Goal: Task Accomplishment & Management: Complete application form

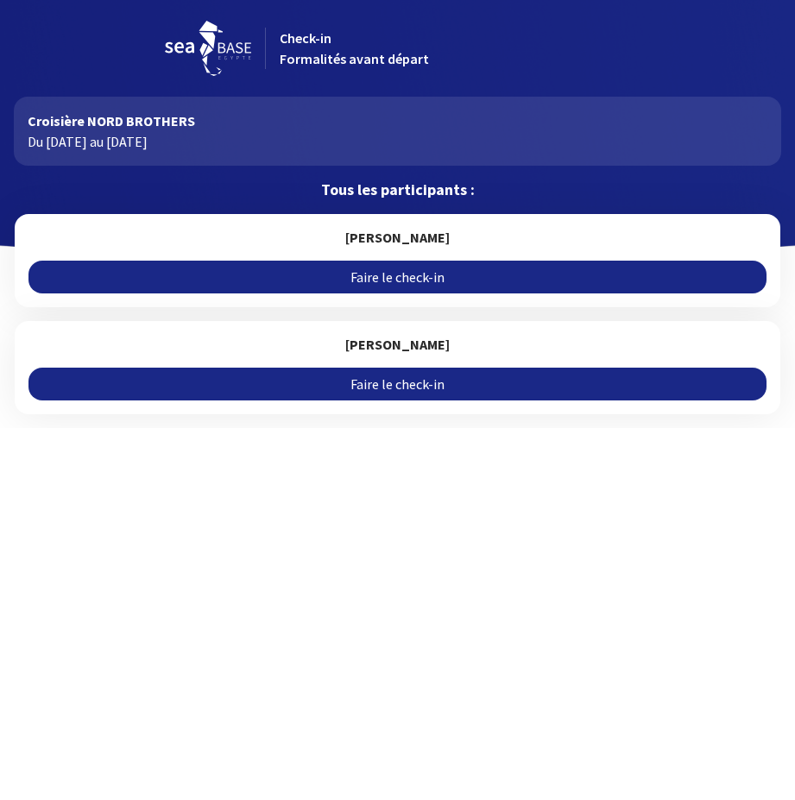
click at [401, 277] on link "Faire le check-in" at bounding box center [397, 277] width 738 height 33
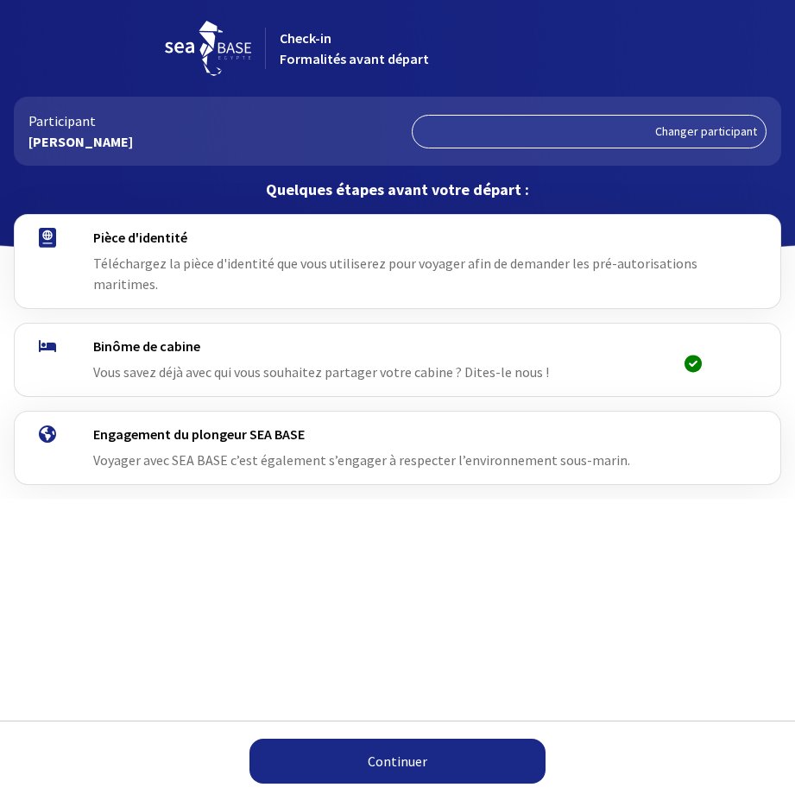
click at [426, 755] on link "Continuer" at bounding box center [397, 761] width 296 height 45
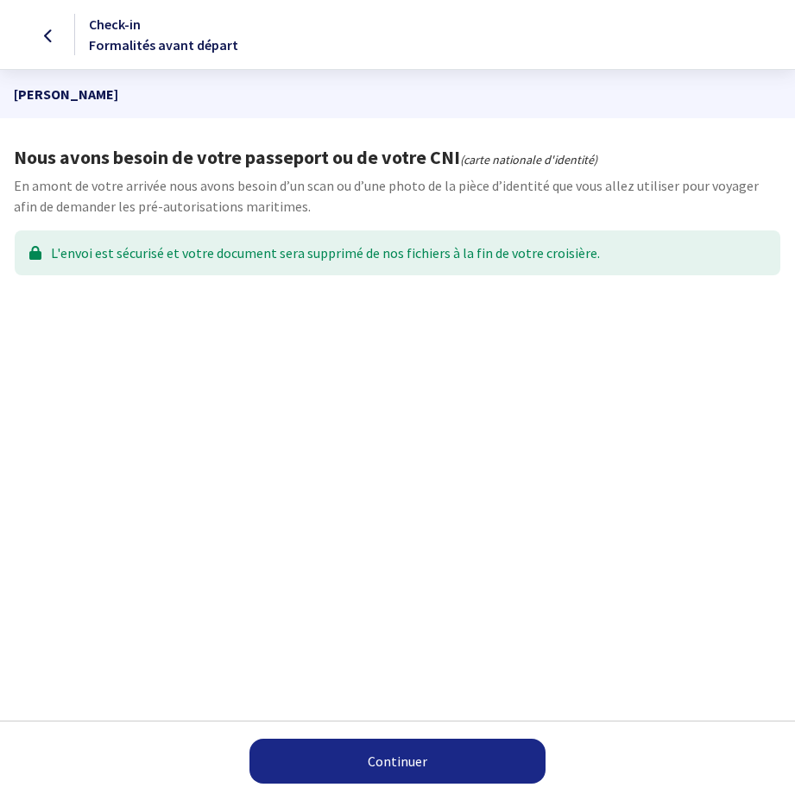
click at [390, 758] on link "Continuer" at bounding box center [397, 761] width 296 height 45
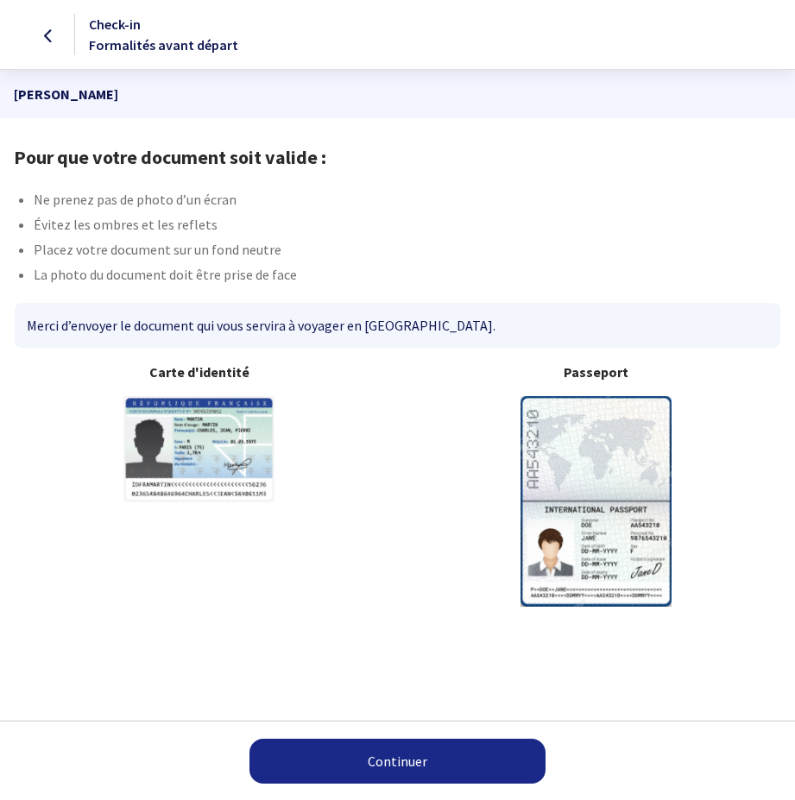
click at [389, 762] on link "Continuer" at bounding box center [397, 761] width 296 height 45
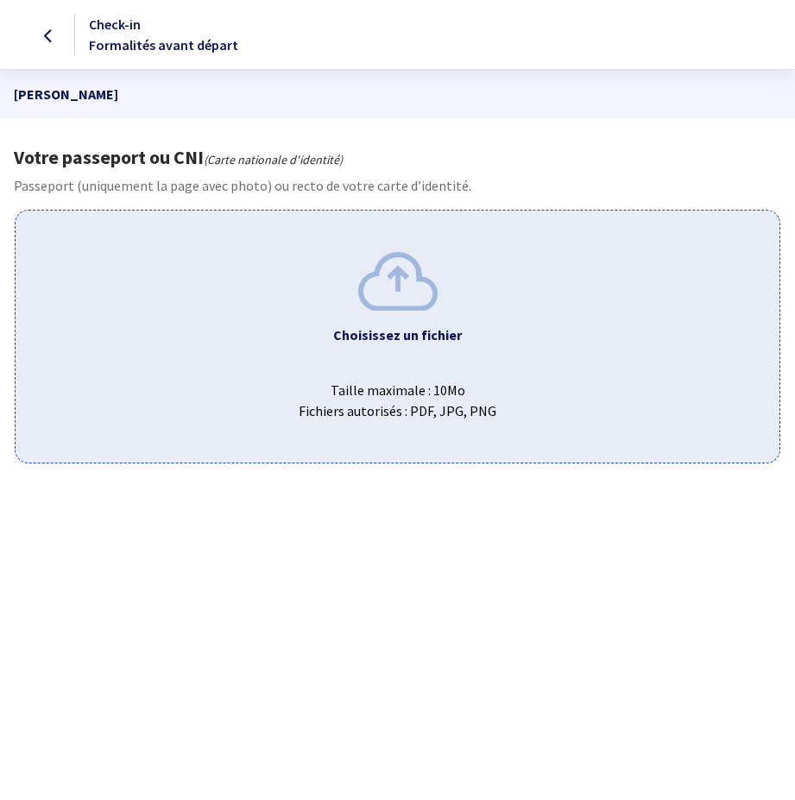
click at [381, 306] on img at bounding box center [397, 281] width 79 height 58
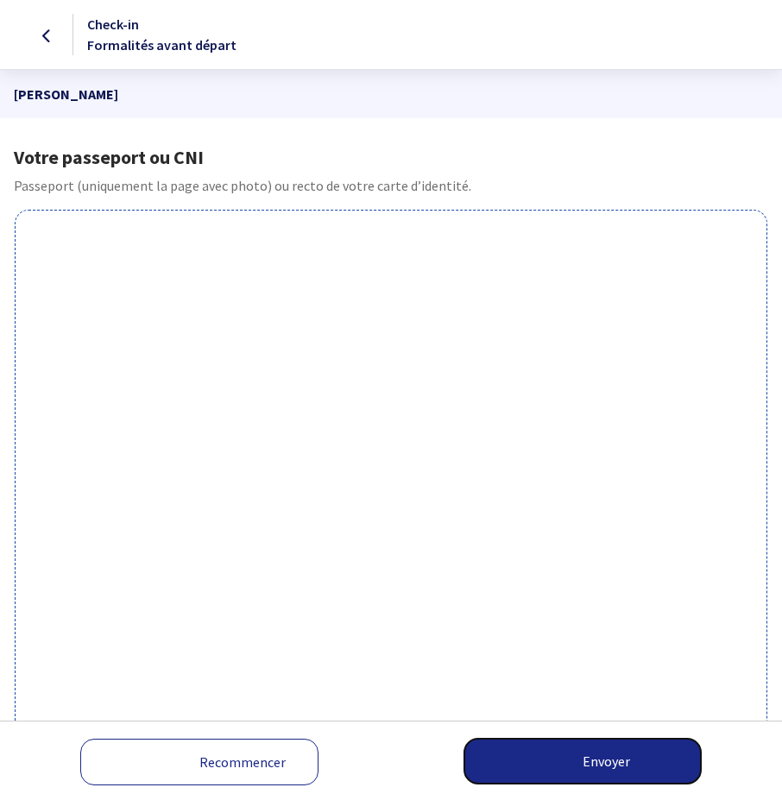
click at [599, 753] on button "Envoyer" at bounding box center [582, 761] width 237 height 45
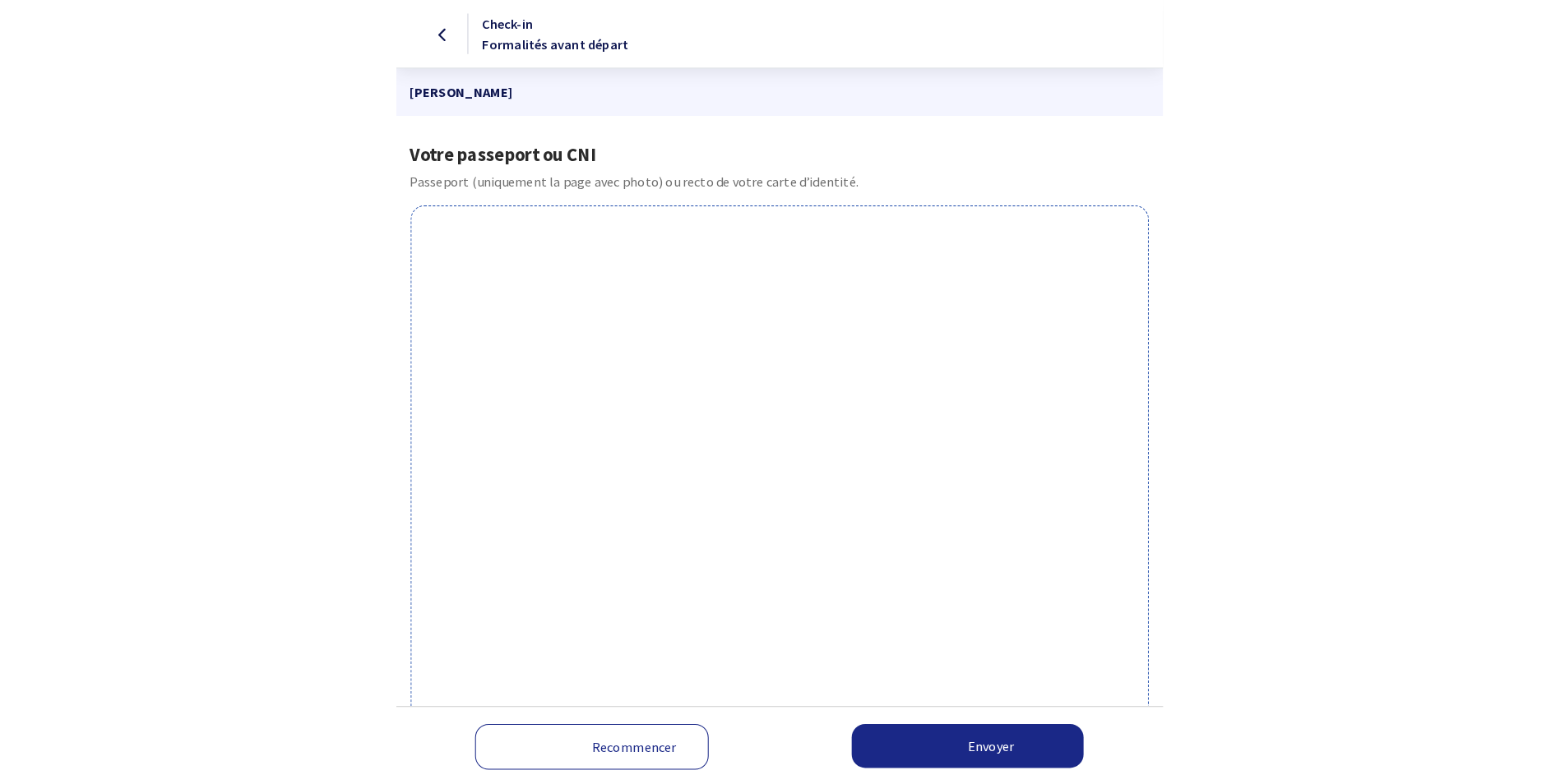
scroll to position [181, 0]
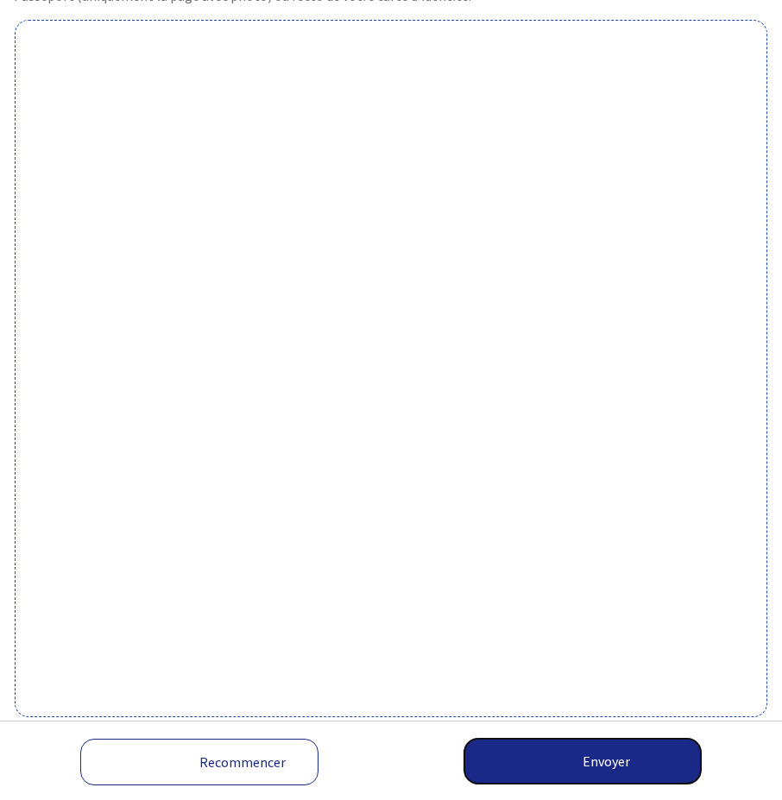
click at [604, 757] on button "Envoyer" at bounding box center [582, 761] width 237 height 45
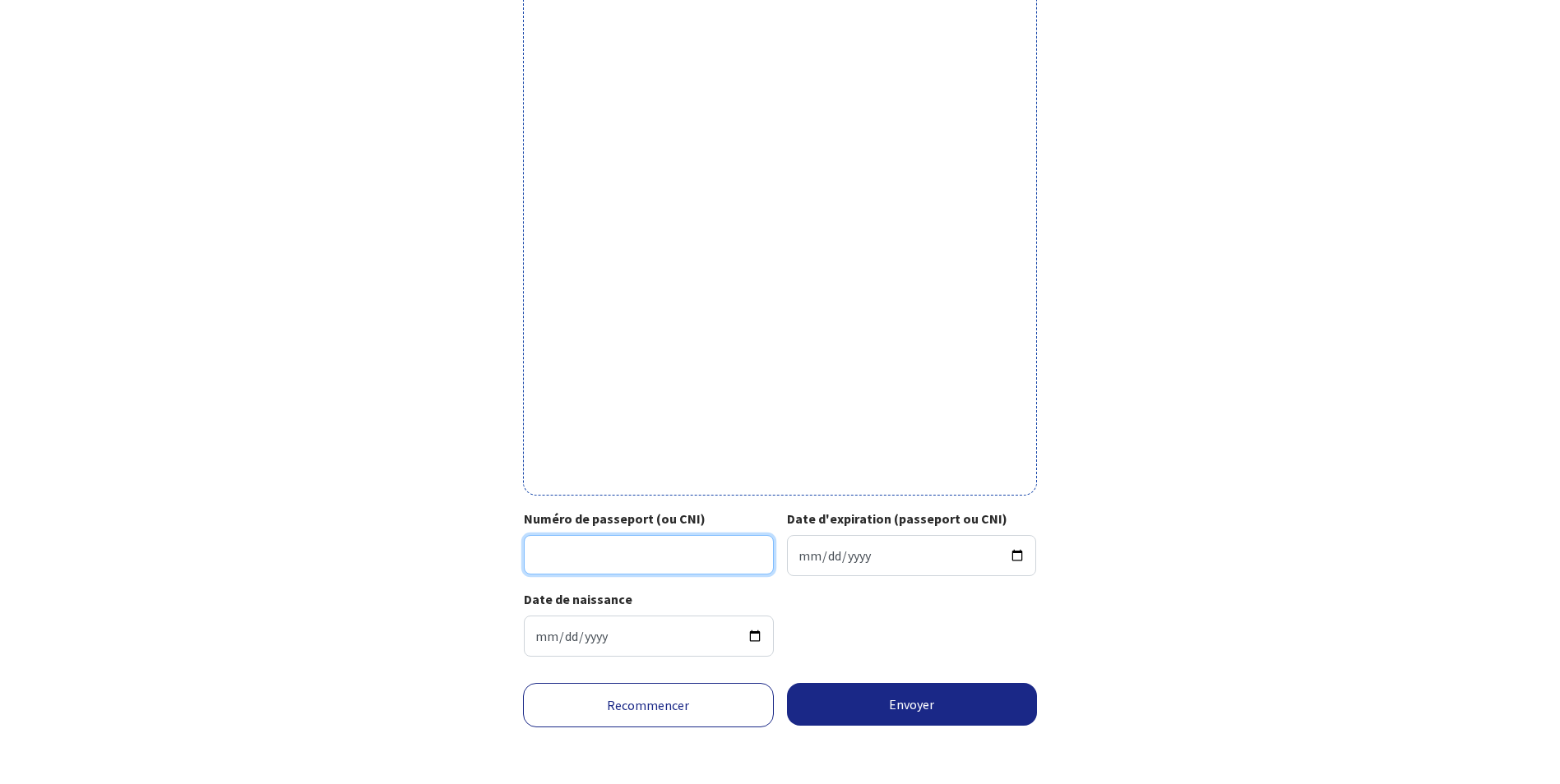
scroll to position [371, 0]
type input "20AK02802"
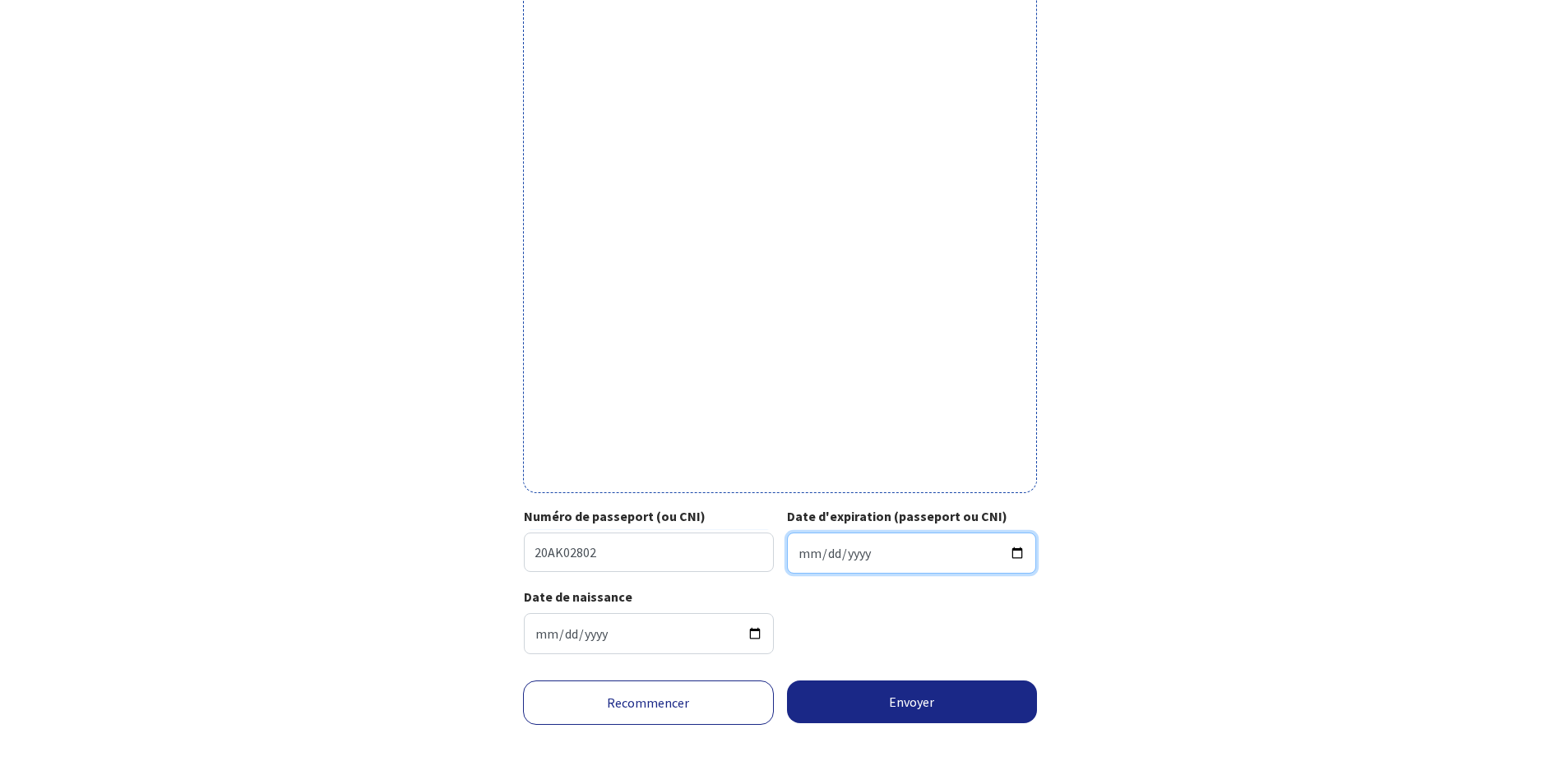
click at [744, 559] on input "Date d'expiration (passeport ou CNI)" at bounding box center [912, 553] width 250 height 41
click at [744, 555] on input "Date d'expiration (passeport ou CNI)" at bounding box center [912, 553] width 250 height 41
click at [744, 559] on input "Date d'expiration (passeport ou CNI)" at bounding box center [912, 553] width 250 height 41
type input "2030-02-13"
click at [265, 549] on form "Votre passeport ou CNI Passeport (uniquement la page avec photo) ou recto de vo…" at bounding box center [780, 276] width 1560 height 1016
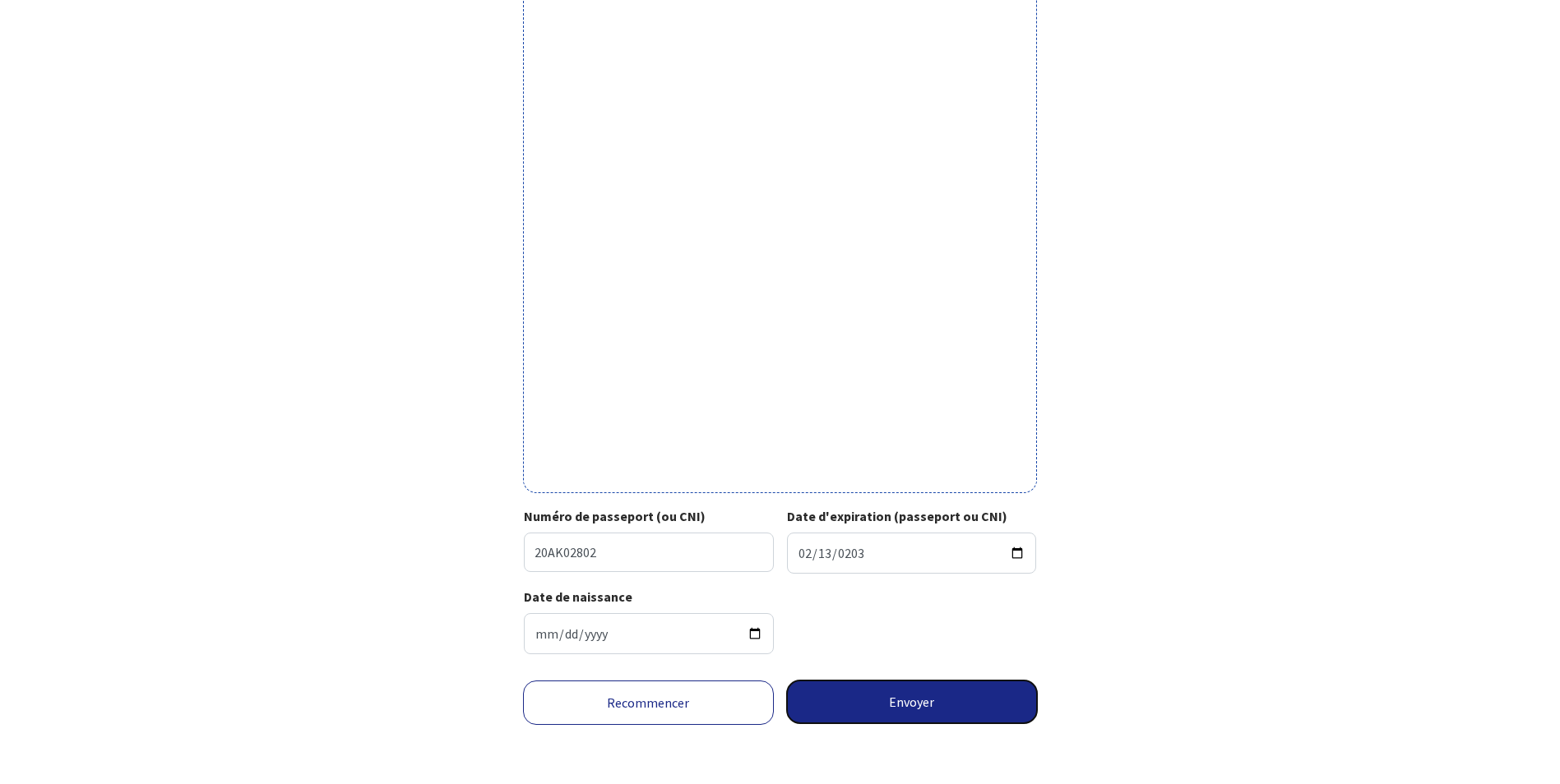
click at [744, 696] on button "Envoyer" at bounding box center [912, 702] width 251 height 43
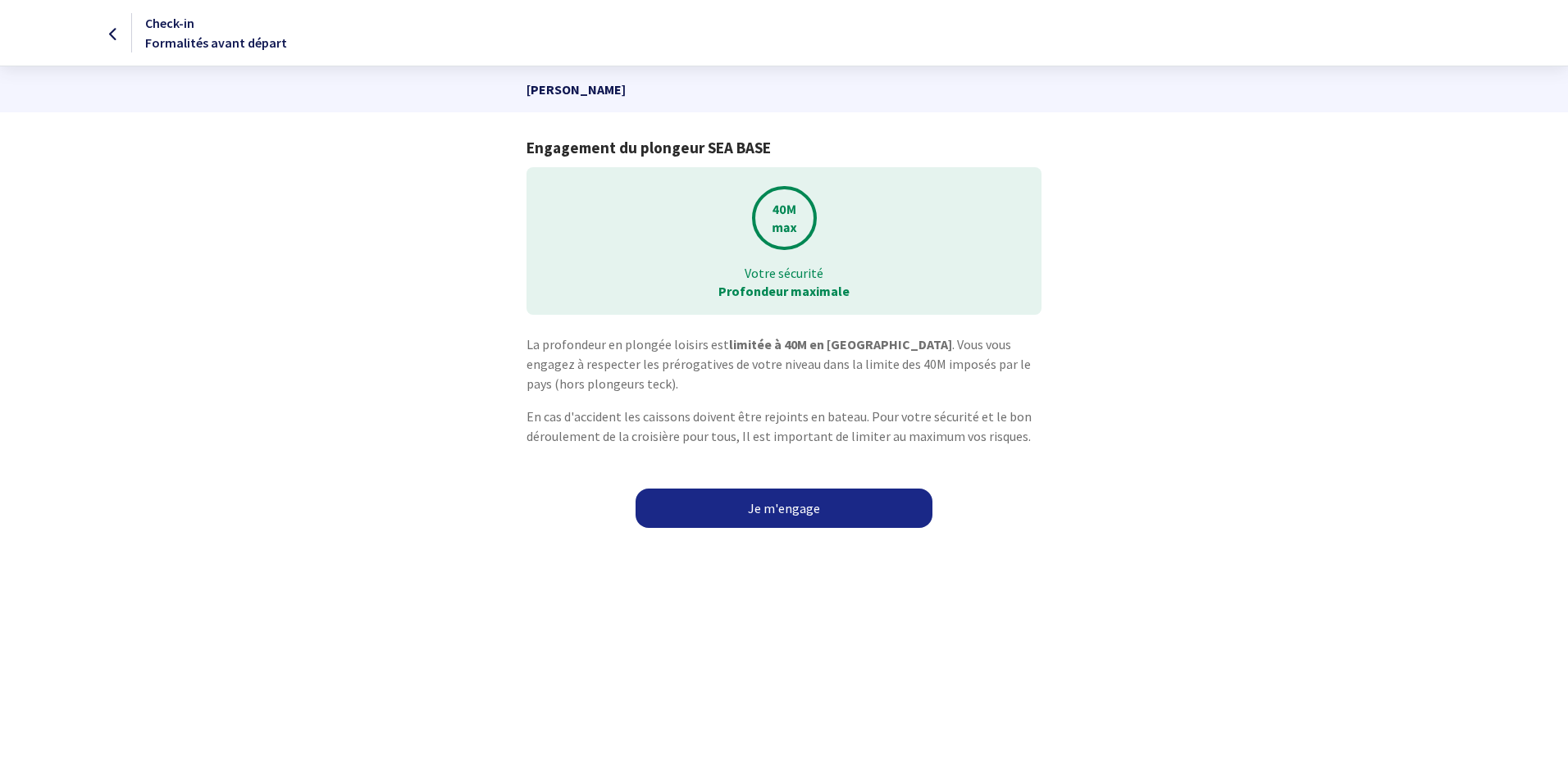
click at [828, 512] on link "Je m'engage" at bounding box center [784, 507] width 296 height 39
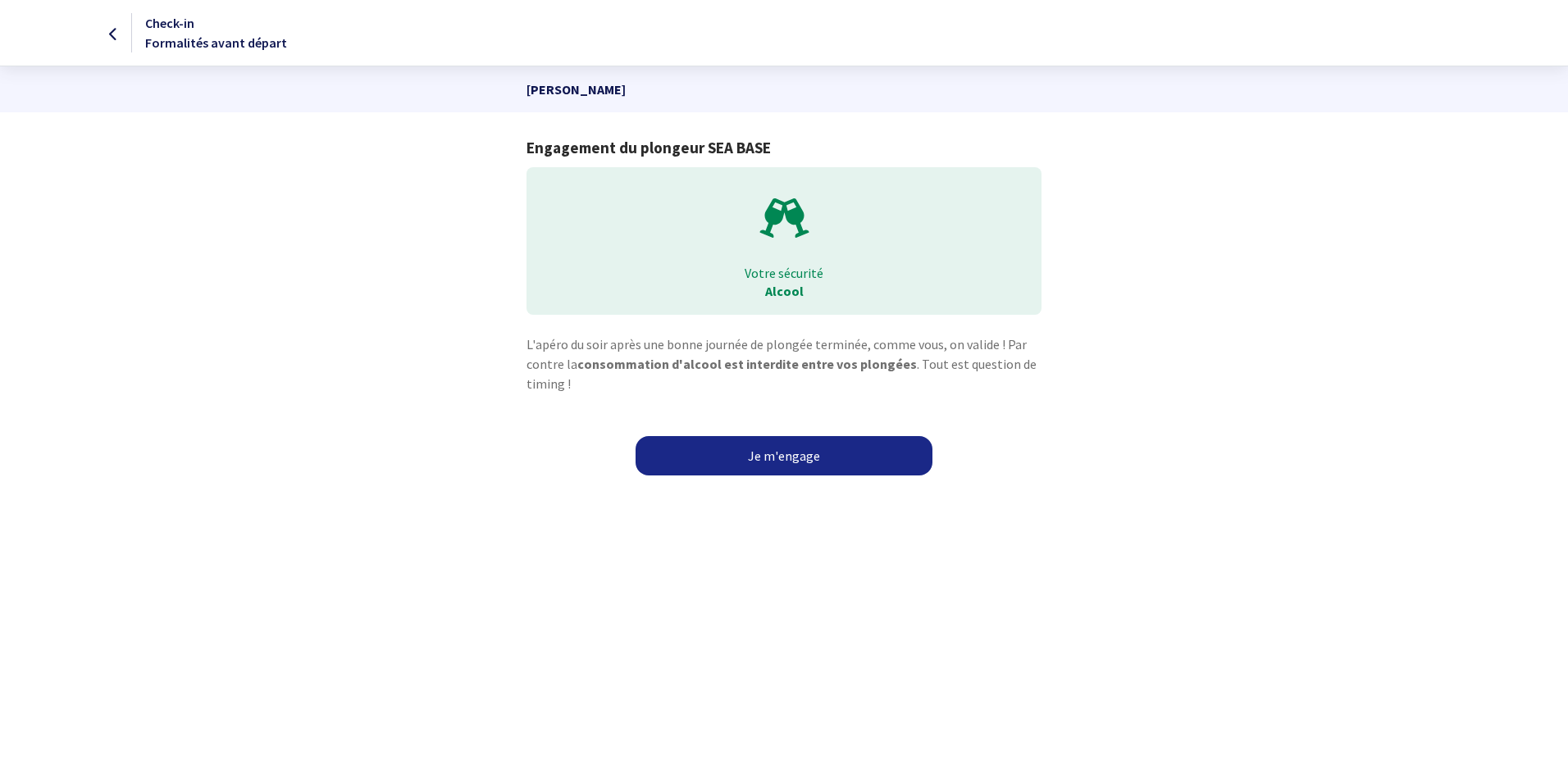
click at [804, 458] on link "Je m'engage" at bounding box center [784, 455] width 296 height 39
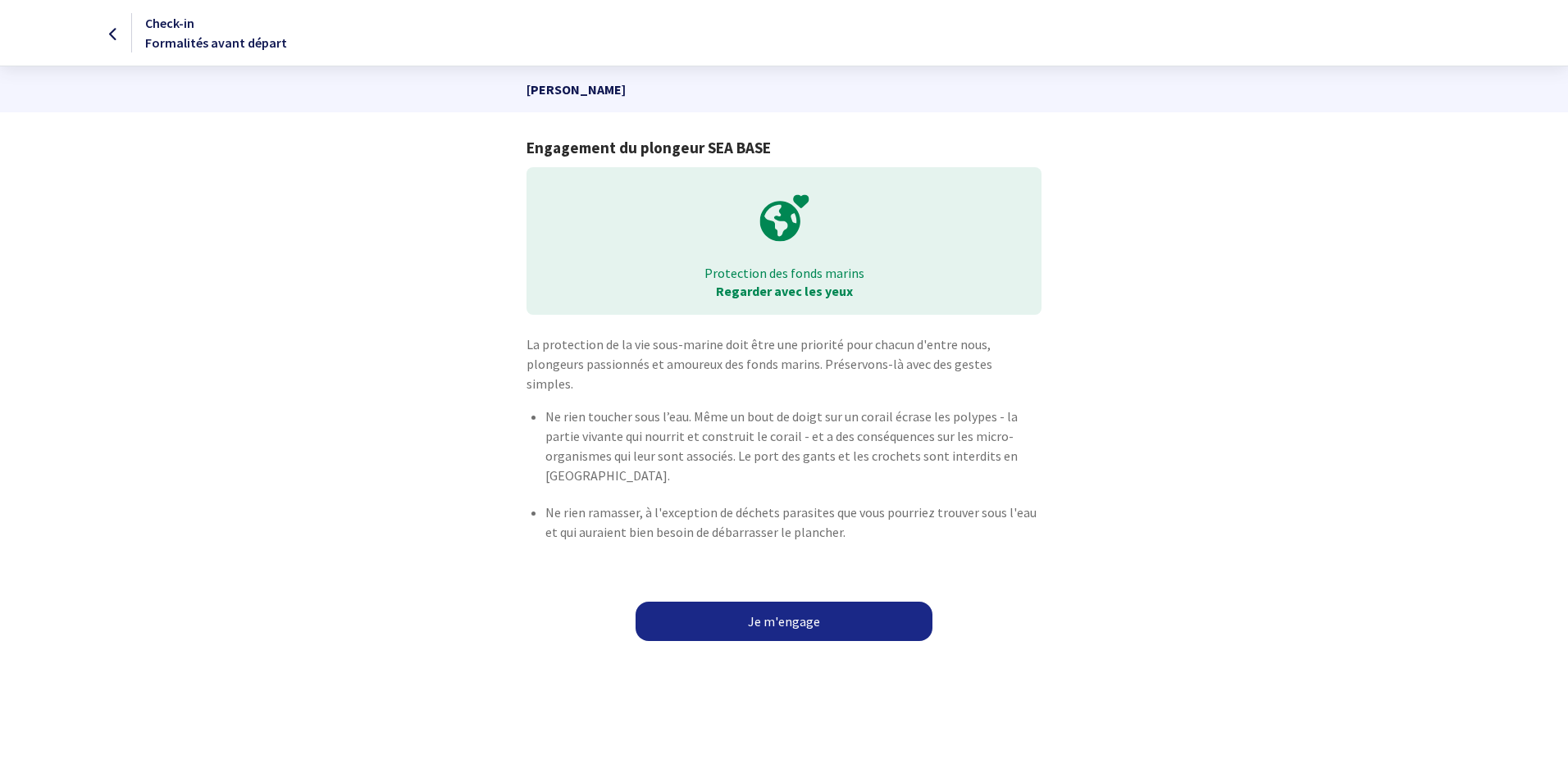
click at [782, 602] on link "Je m'engage" at bounding box center [784, 621] width 296 height 39
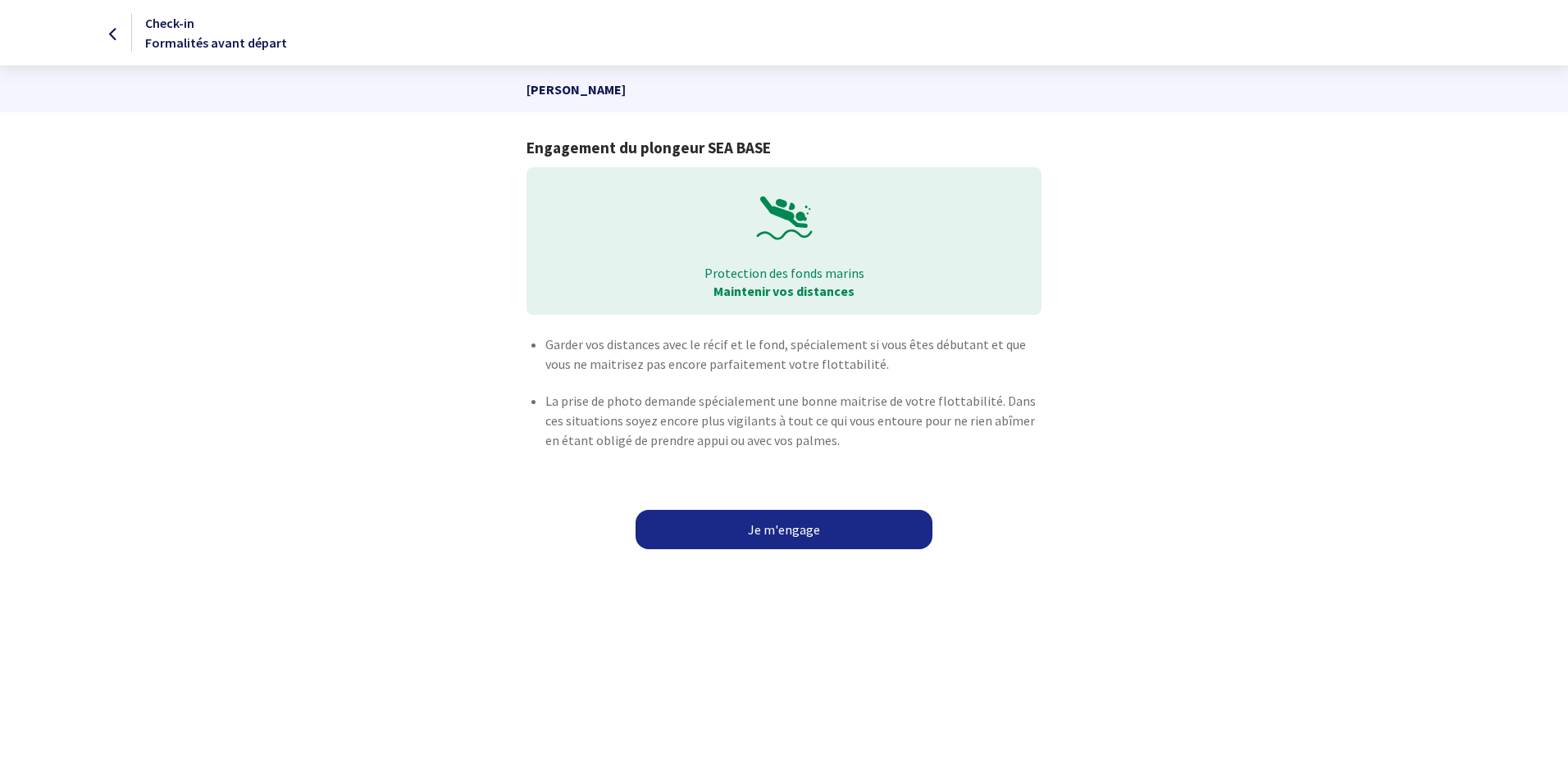
click at [788, 530] on link "Je m'engage" at bounding box center [784, 529] width 296 height 39
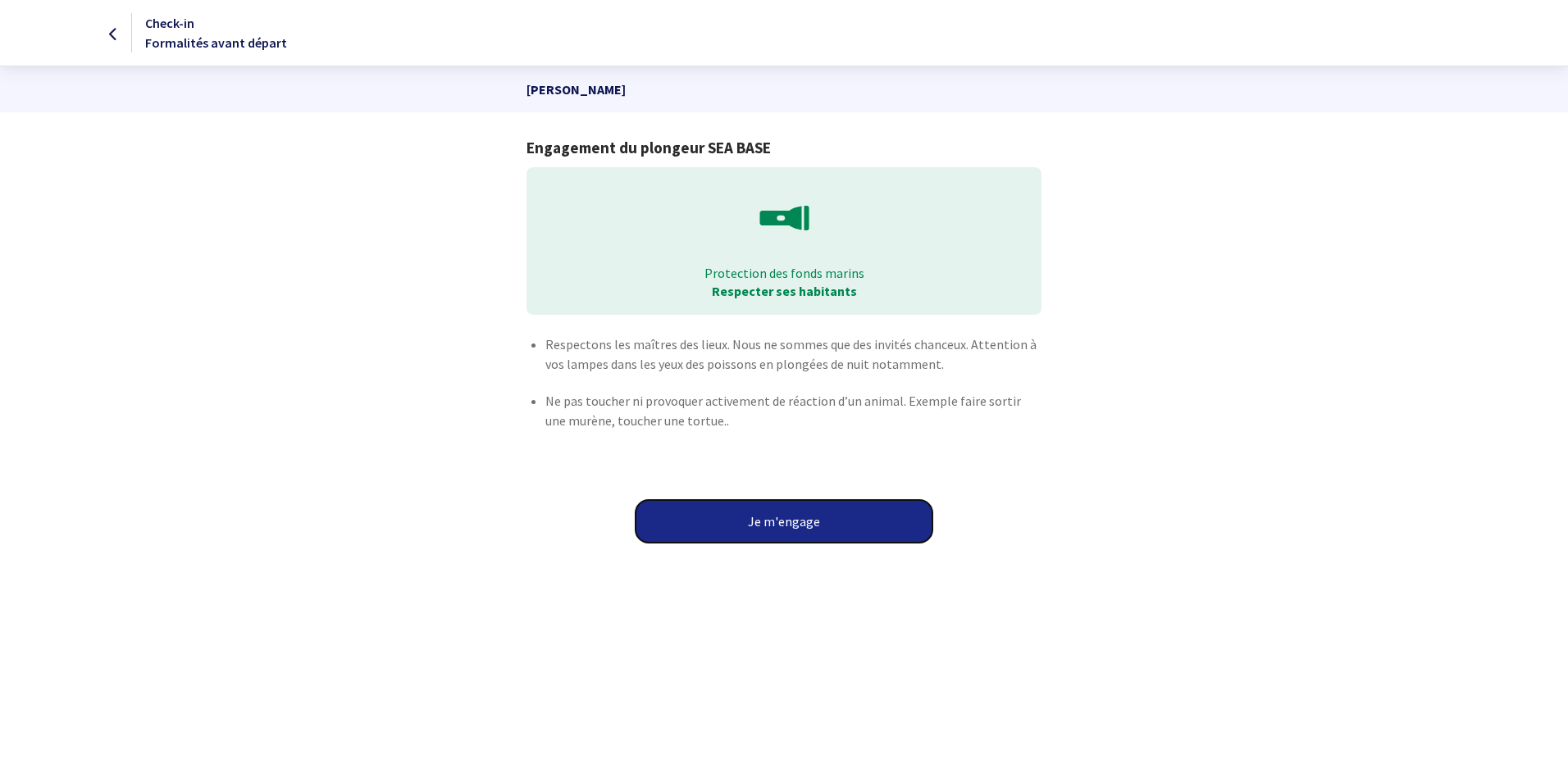
click at [788, 530] on button "Je m'engage" at bounding box center [784, 522] width 296 height 43
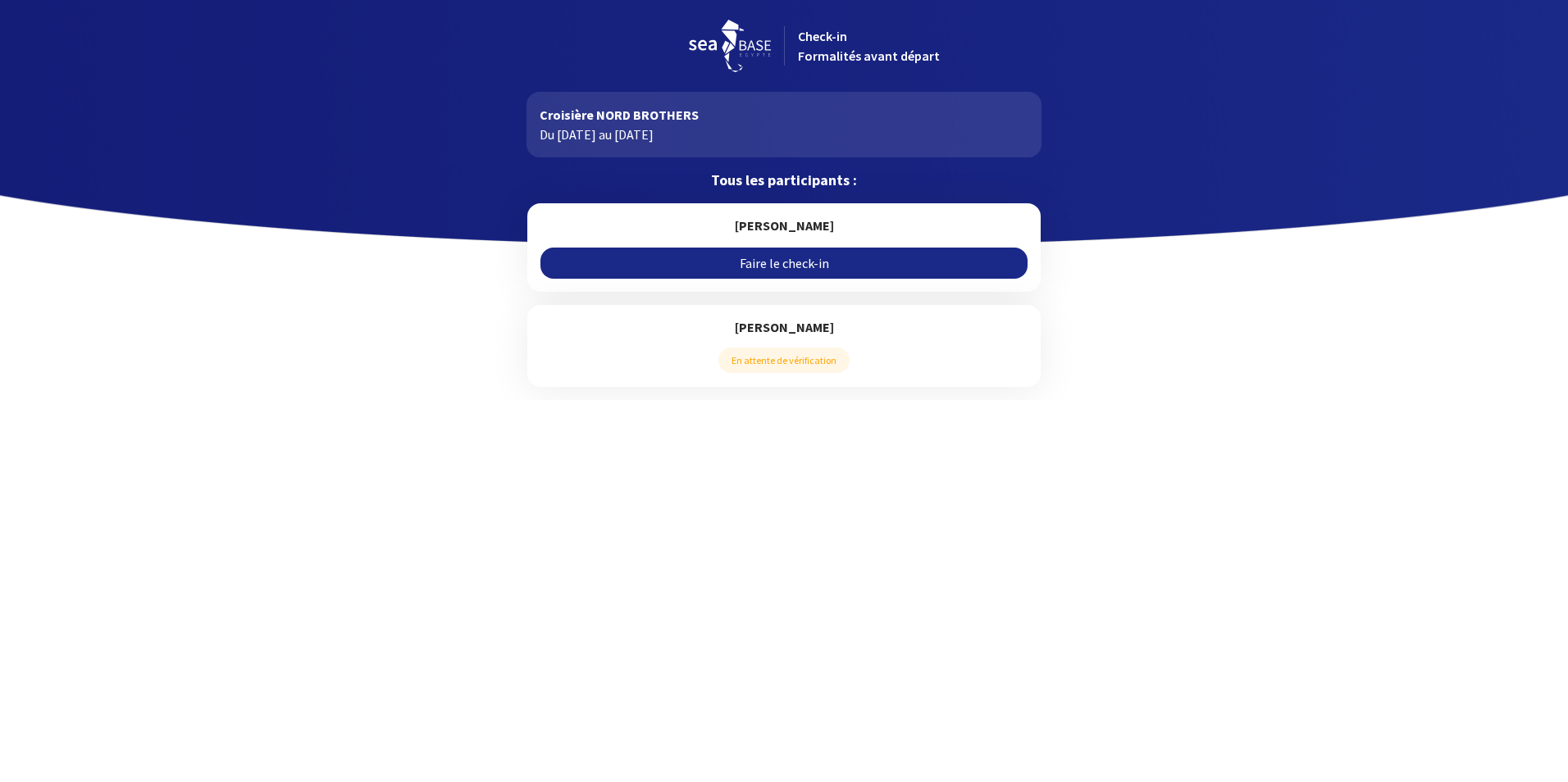
click at [851, 256] on link "Faire le check-in" at bounding box center [784, 263] width 487 height 31
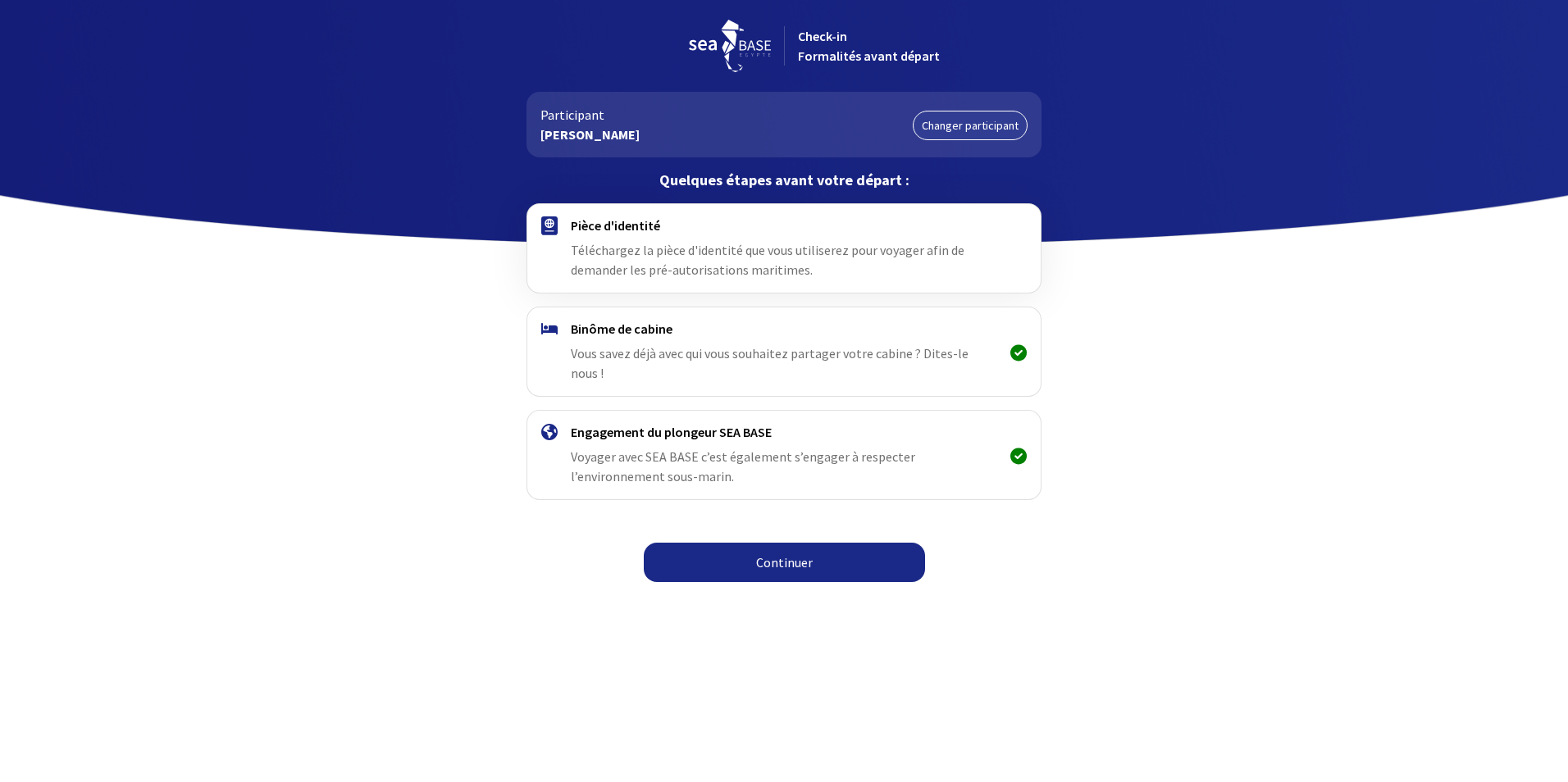
click at [776, 543] on link "Continuer" at bounding box center [785, 562] width 281 height 39
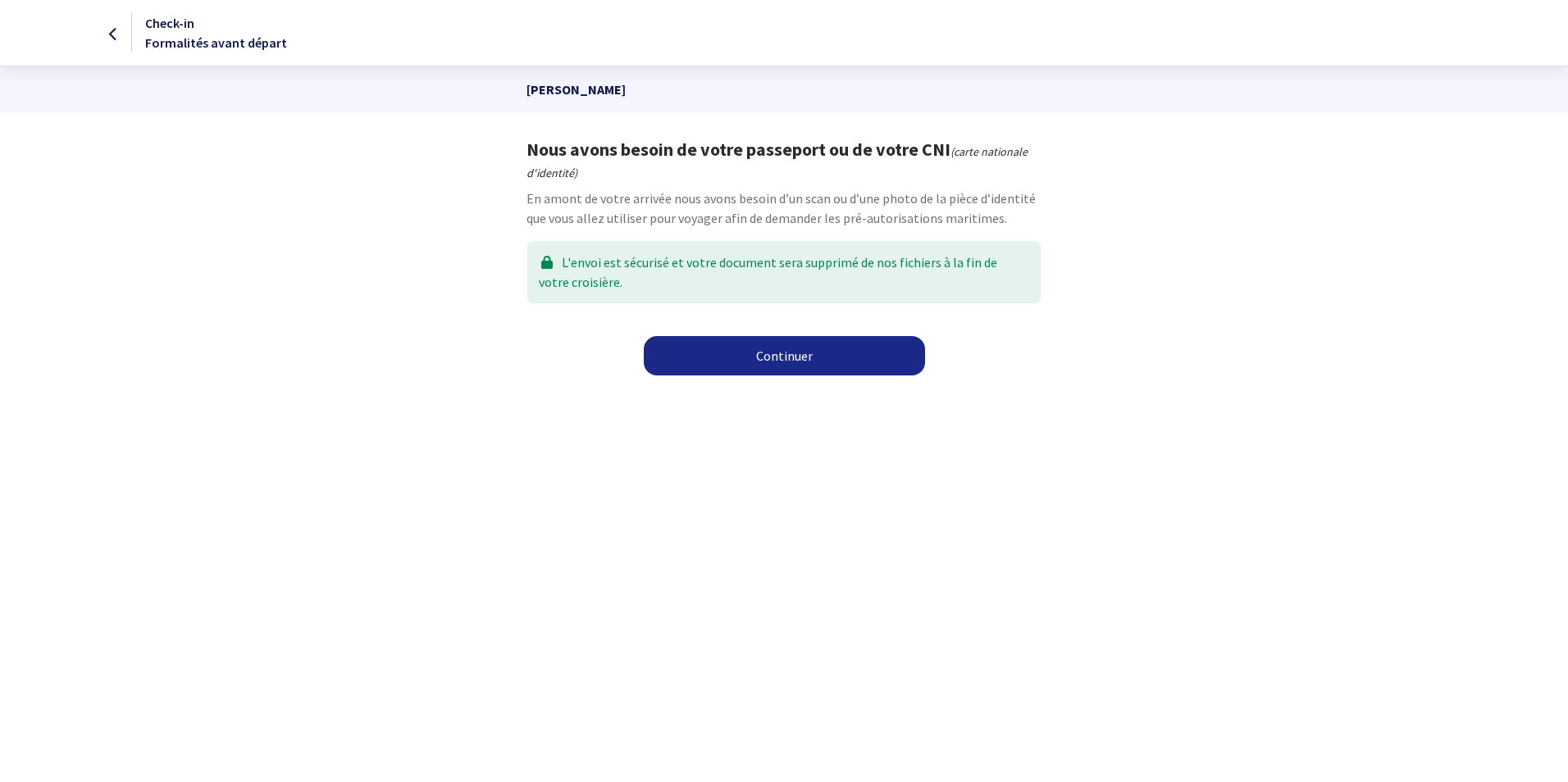
click at [782, 362] on link "Continuer" at bounding box center [785, 355] width 281 height 39
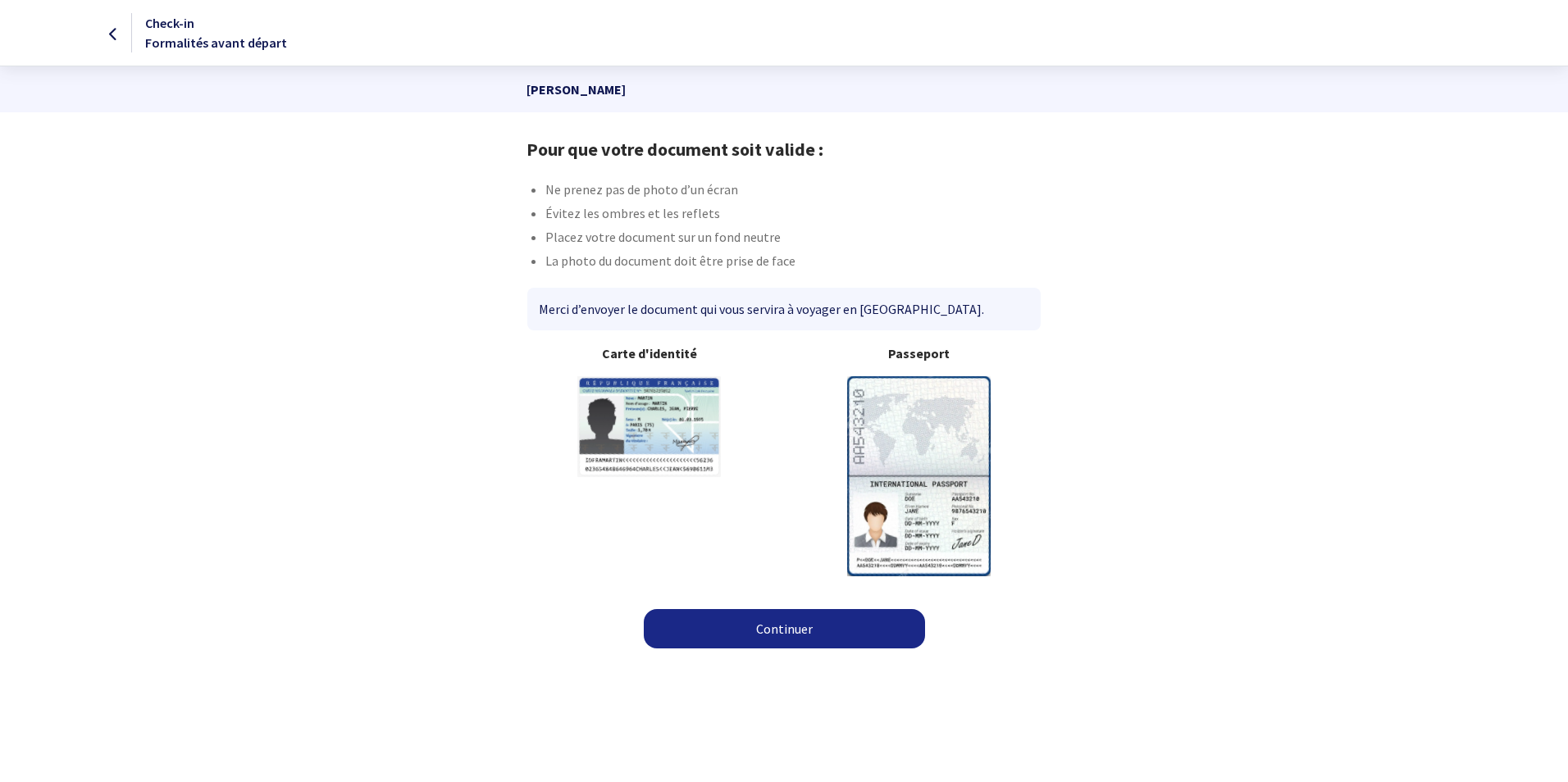
click at [928, 485] on img at bounding box center [919, 476] width 143 height 200
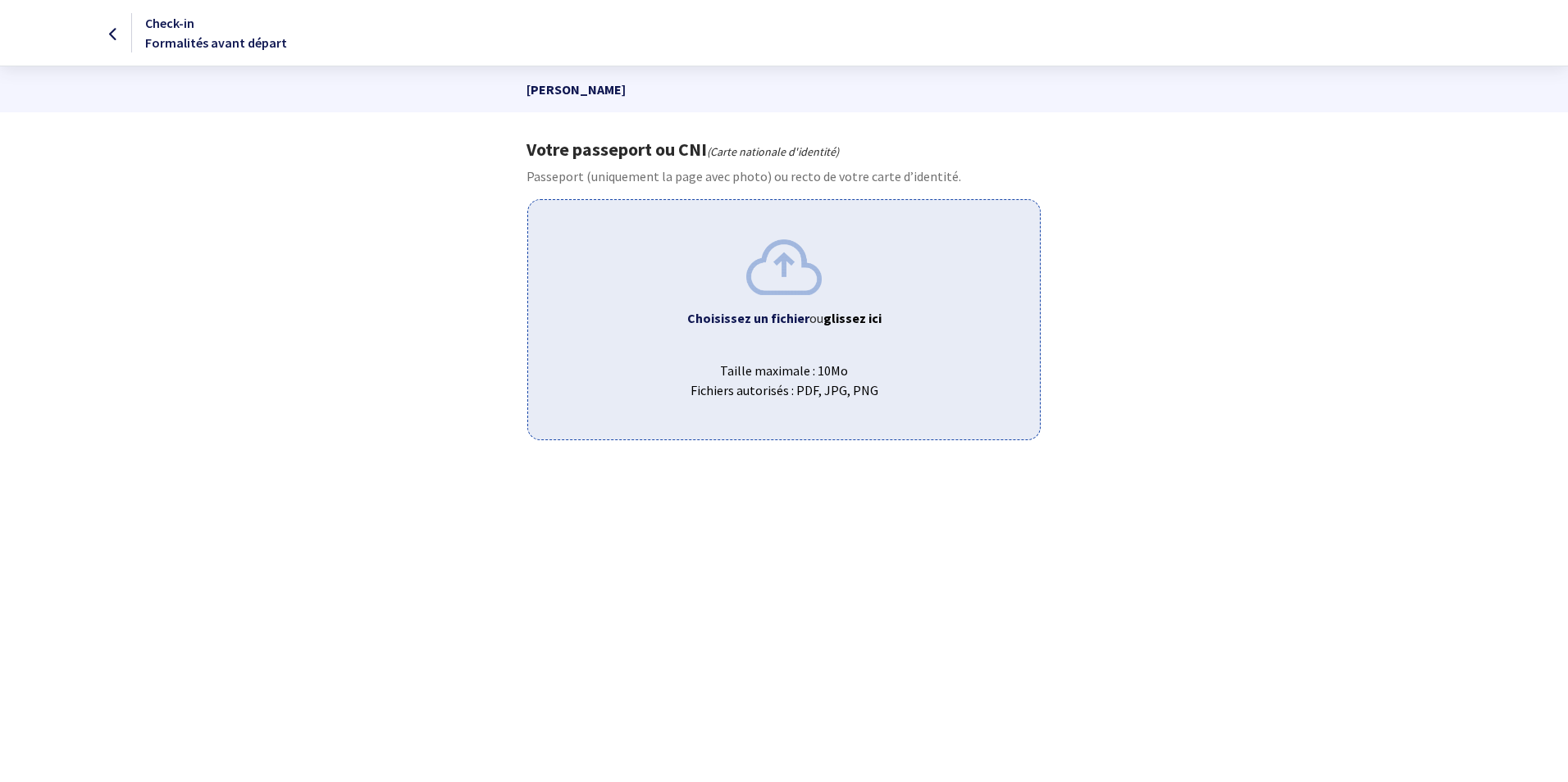
click at [795, 369] on span "Taille maximale : 10Mo Fichiers autorisés : PDF, JPG, PNG" at bounding box center [784, 373] width 485 height 52
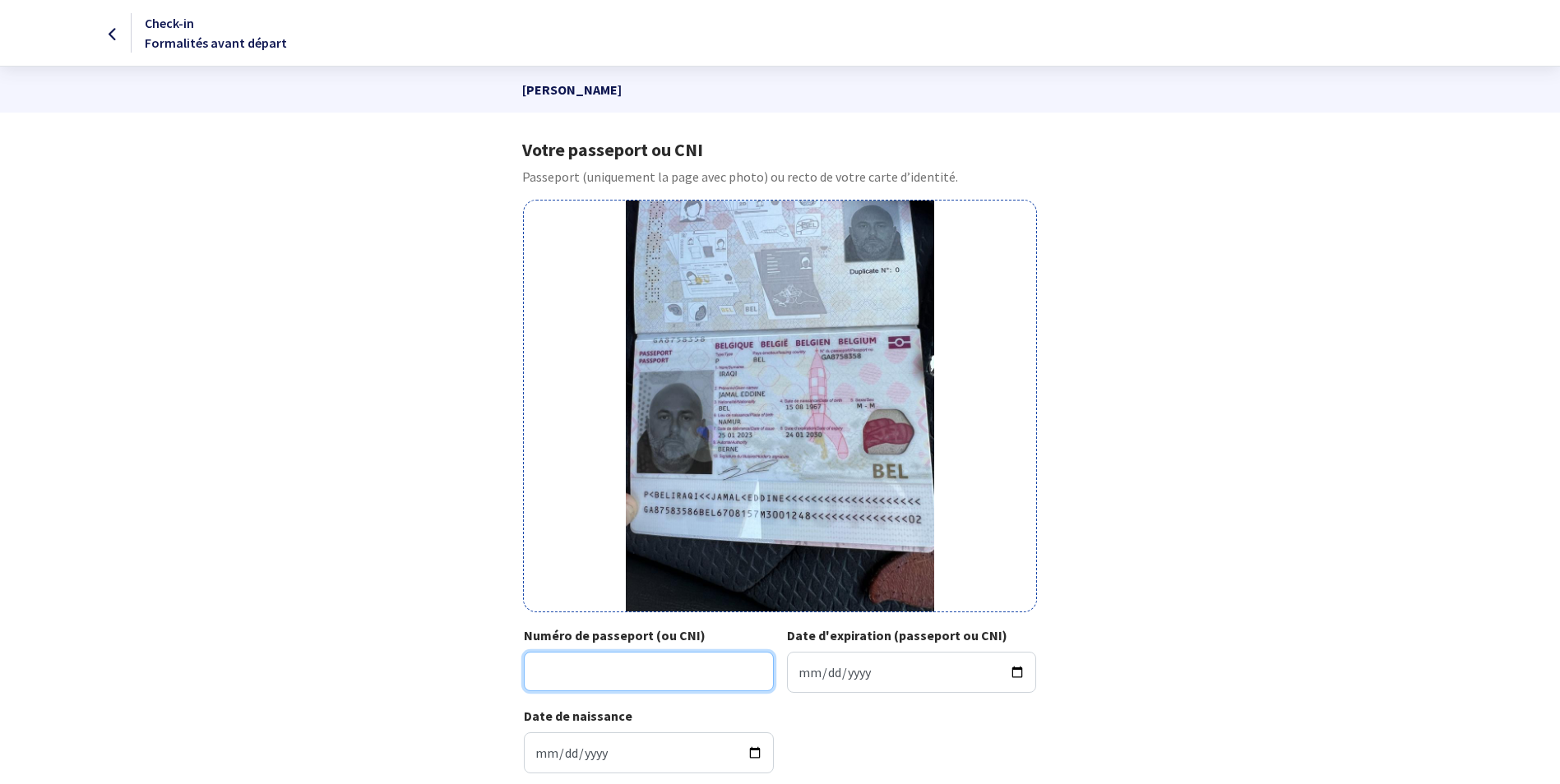
click at [557, 676] on input "Numéro de passeport (ou CNI)" at bounding box center [649, 671] width 250 height 39
type input "GA8758358"
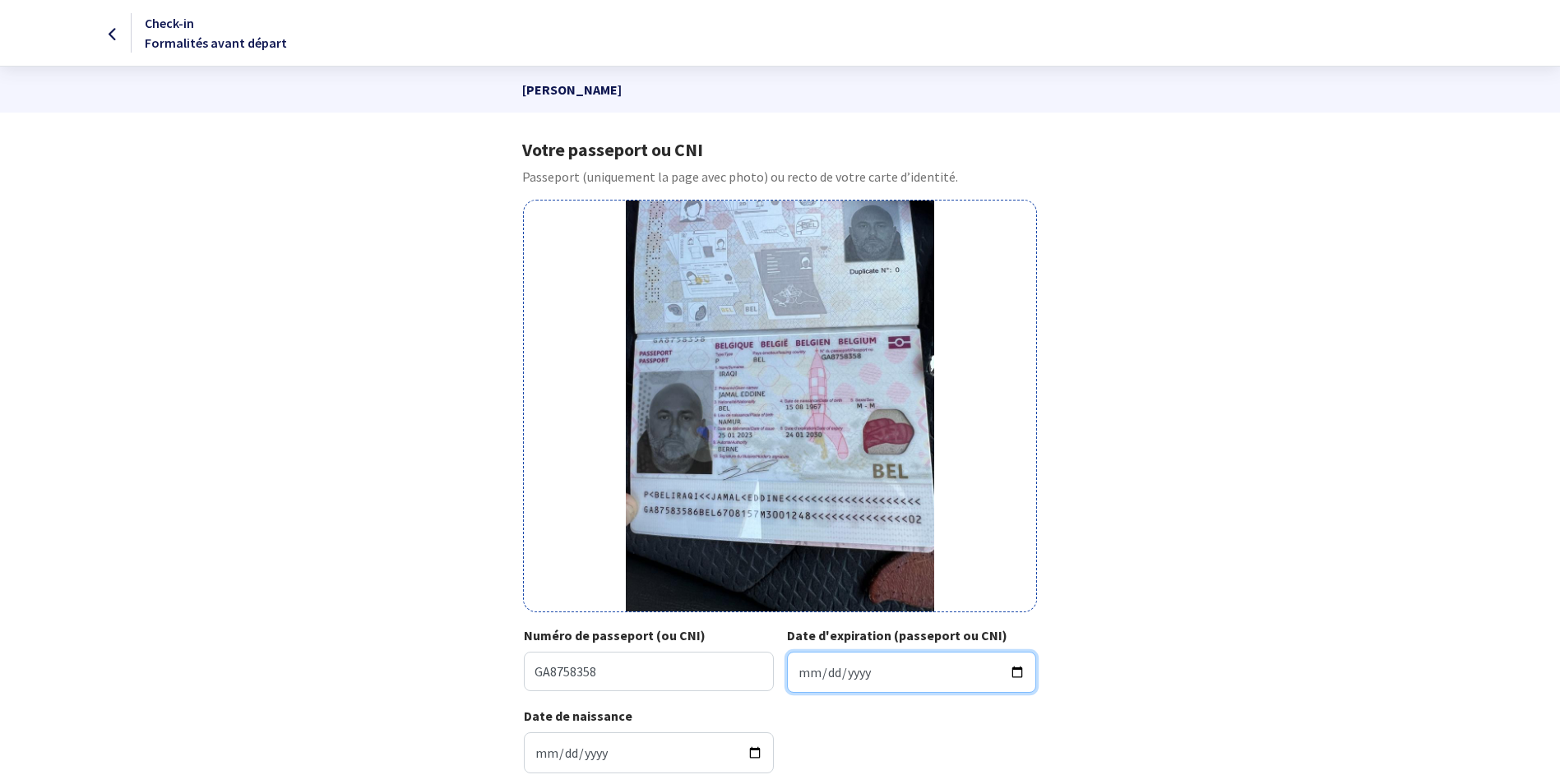
click at [1018, 670] on input "Date d'expiration (passeport ou CNI)" at bounding box center [912, 672] width 250 height 41
click at [1066, 518] on div "Votre passeport ou CNI Passeport (uniquement la page avec photo) ou recto de vo…" at bounding box center [780, 463] width 929 height 648
click at [808, 478] on img at bounding box center [780, 407] width 309 height 412
click at [807, 676] on input "Date d'expiration (passeport ou CNI)" at bounding box center [912, 672] width 250 height 41
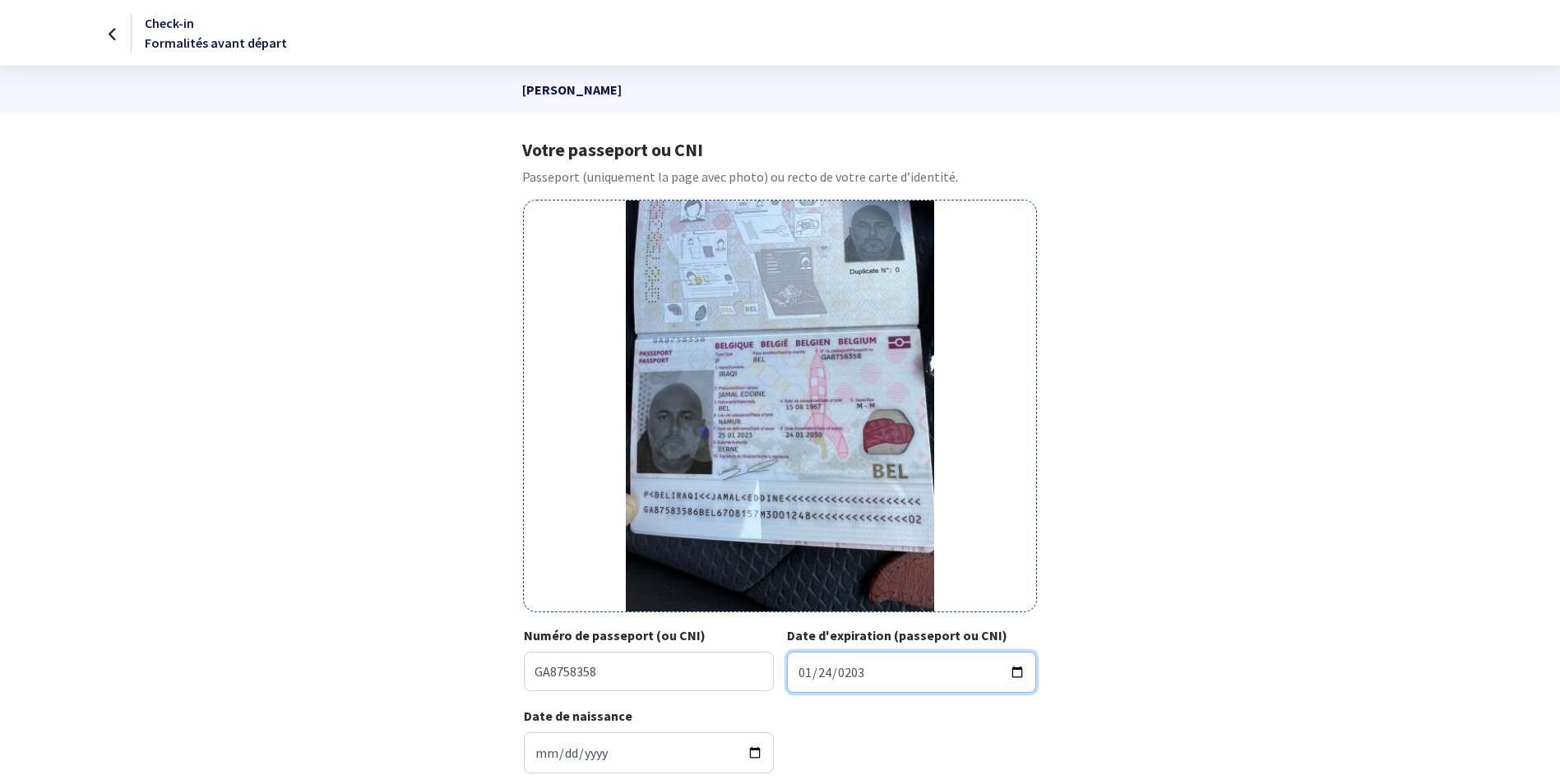
type input "2030-01-24"
click at [1230, 544] on div "Votre passeport ou CNI Passeport (uniquement la page avec photo) ou recto de vo…" at bounding box center [780, 463] width 929 height 648
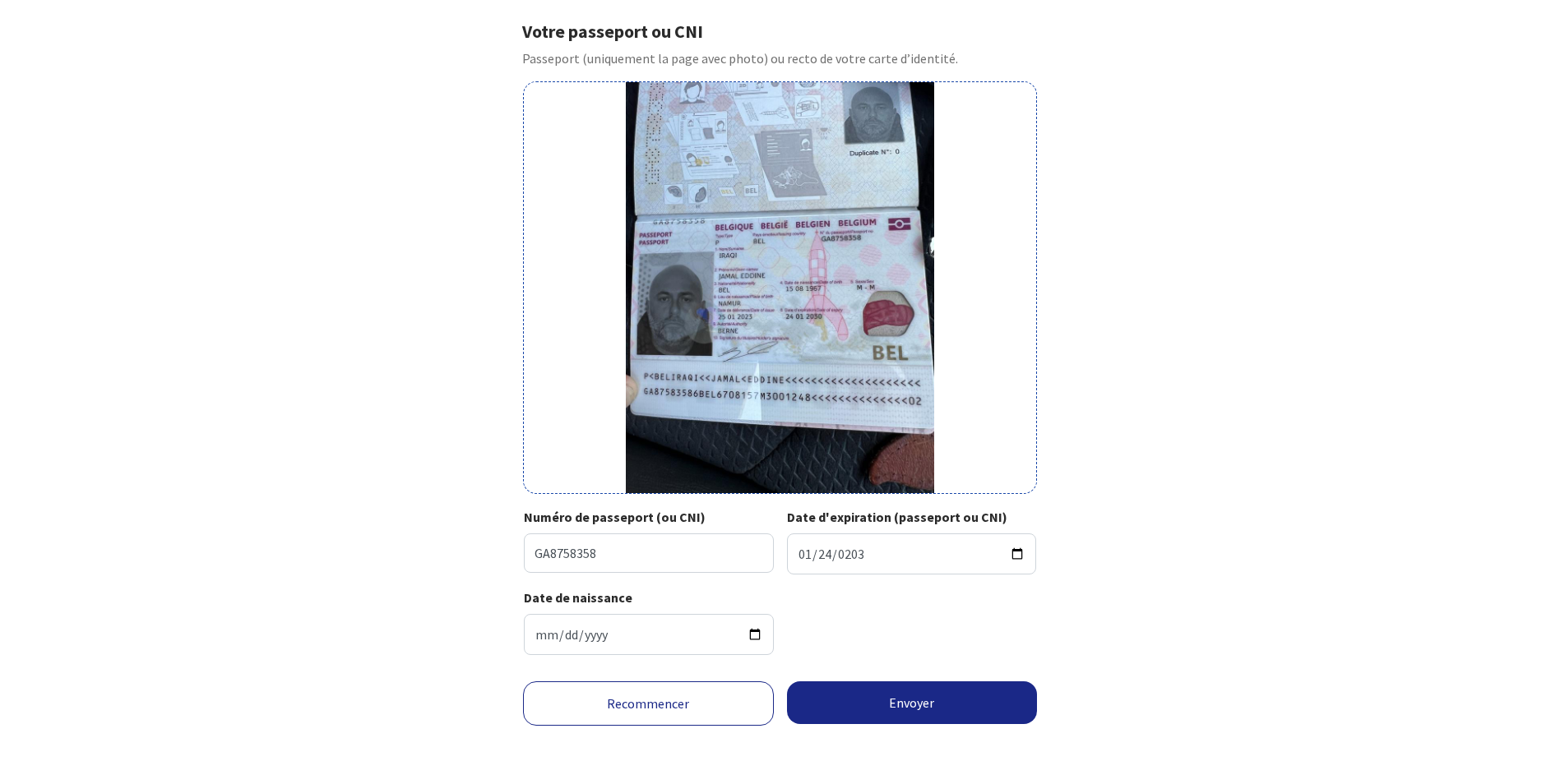
scroll to position [119, 0]
click at [943, 698] on button "Envoyer" at bounding box center [912, 702] width 251 height 43
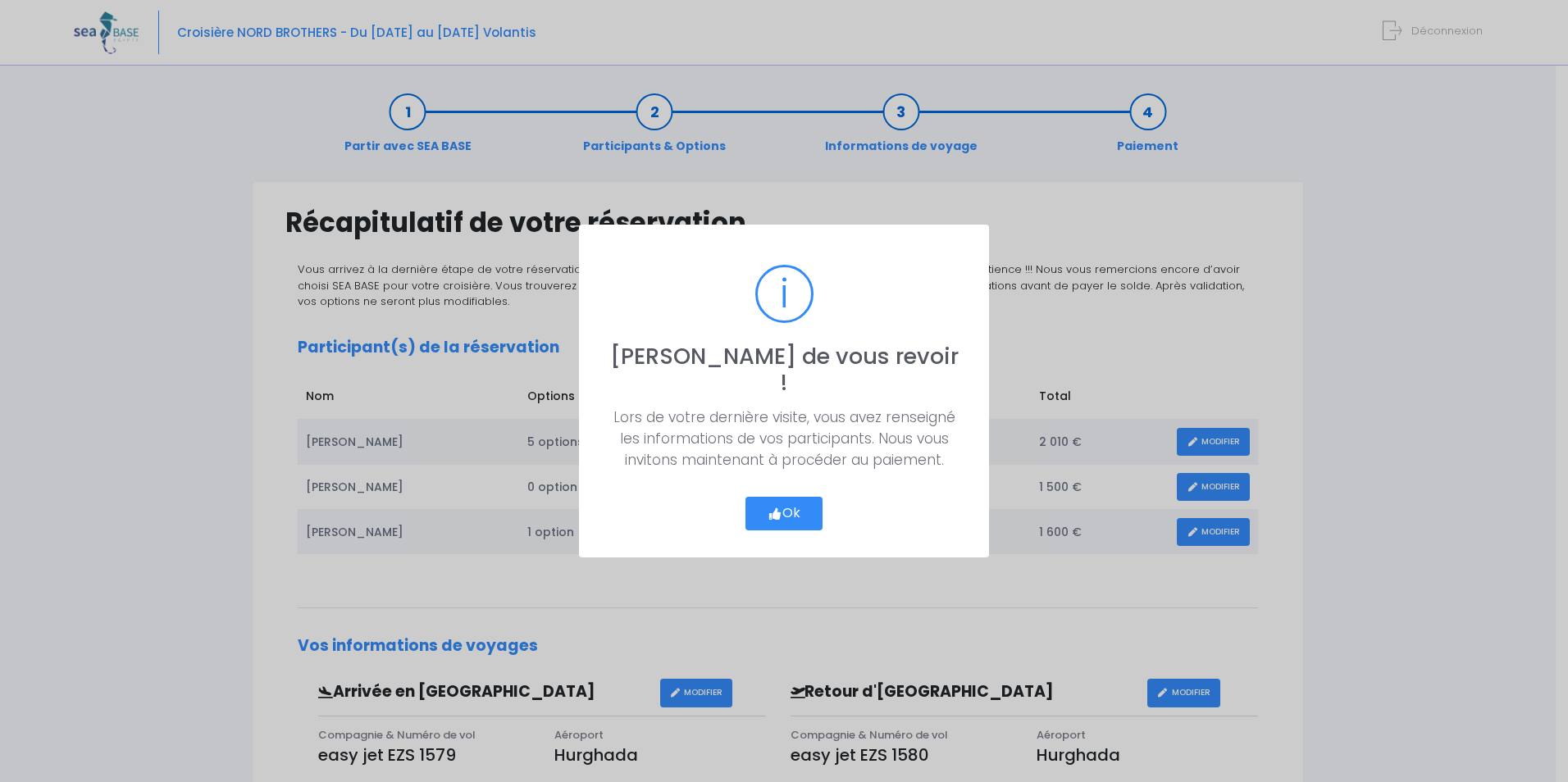
click at [775, 497] on button "Ok" at bounding box center [784, 514] width 77 height 34
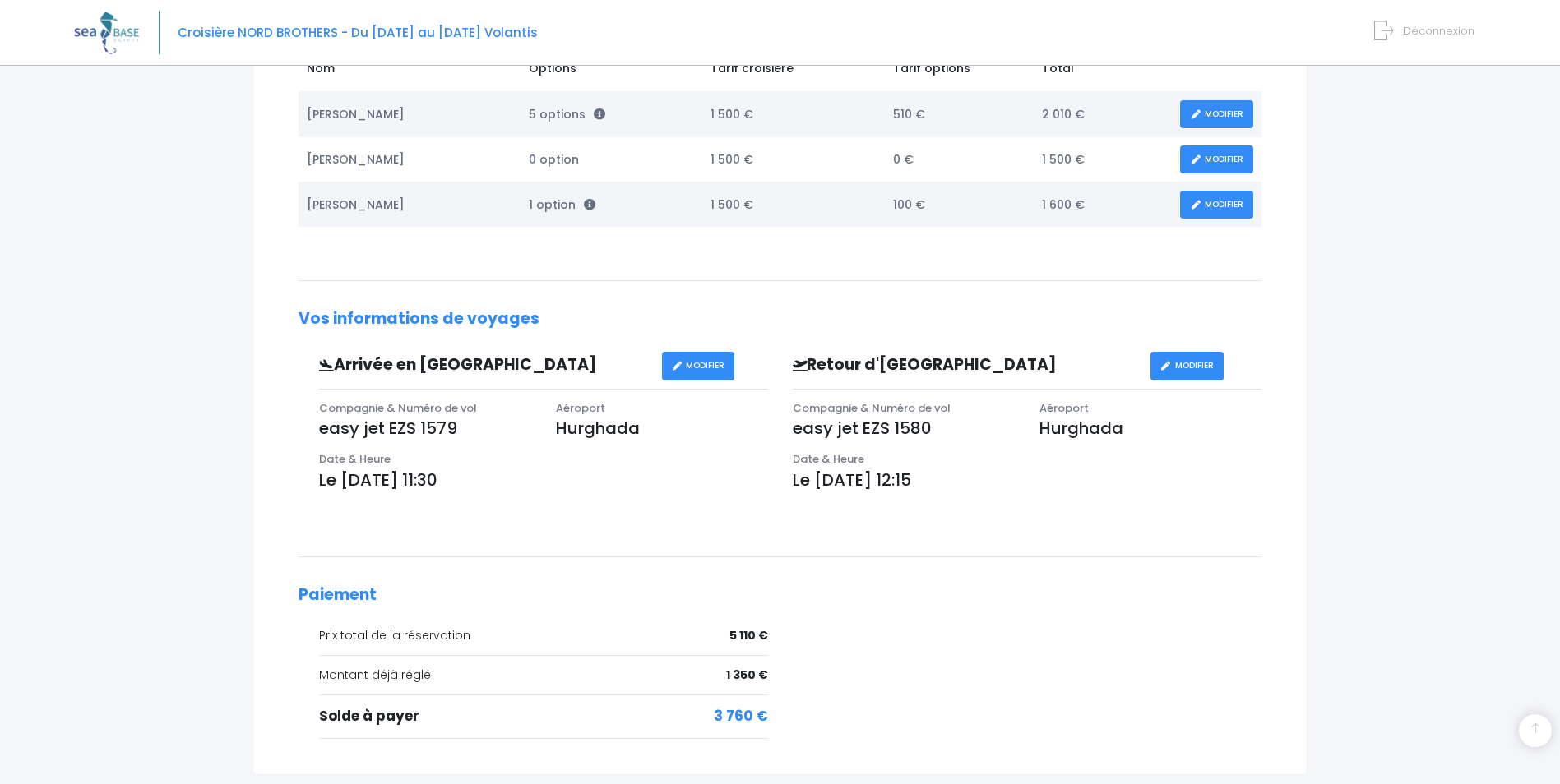
scroll to position [462, 0]
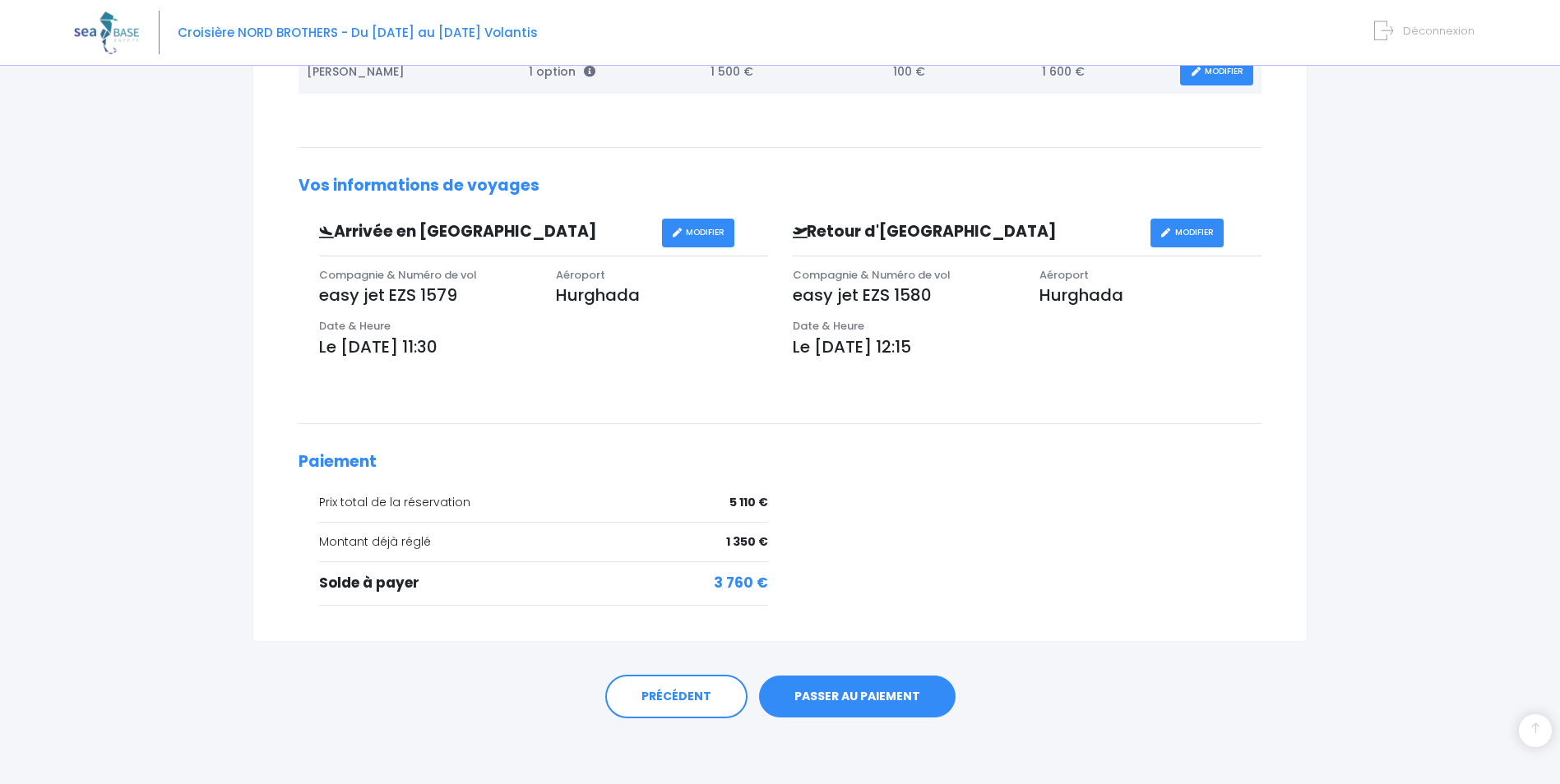
drag, startPoint x: 857, startPoint y: 695, endPoint x: 847, endPoint y: 694, distance: 10.0
click at [857, 695] on link "PASSER AU PAIEMENT" at bounding box center [858, 697] width 196 height 43
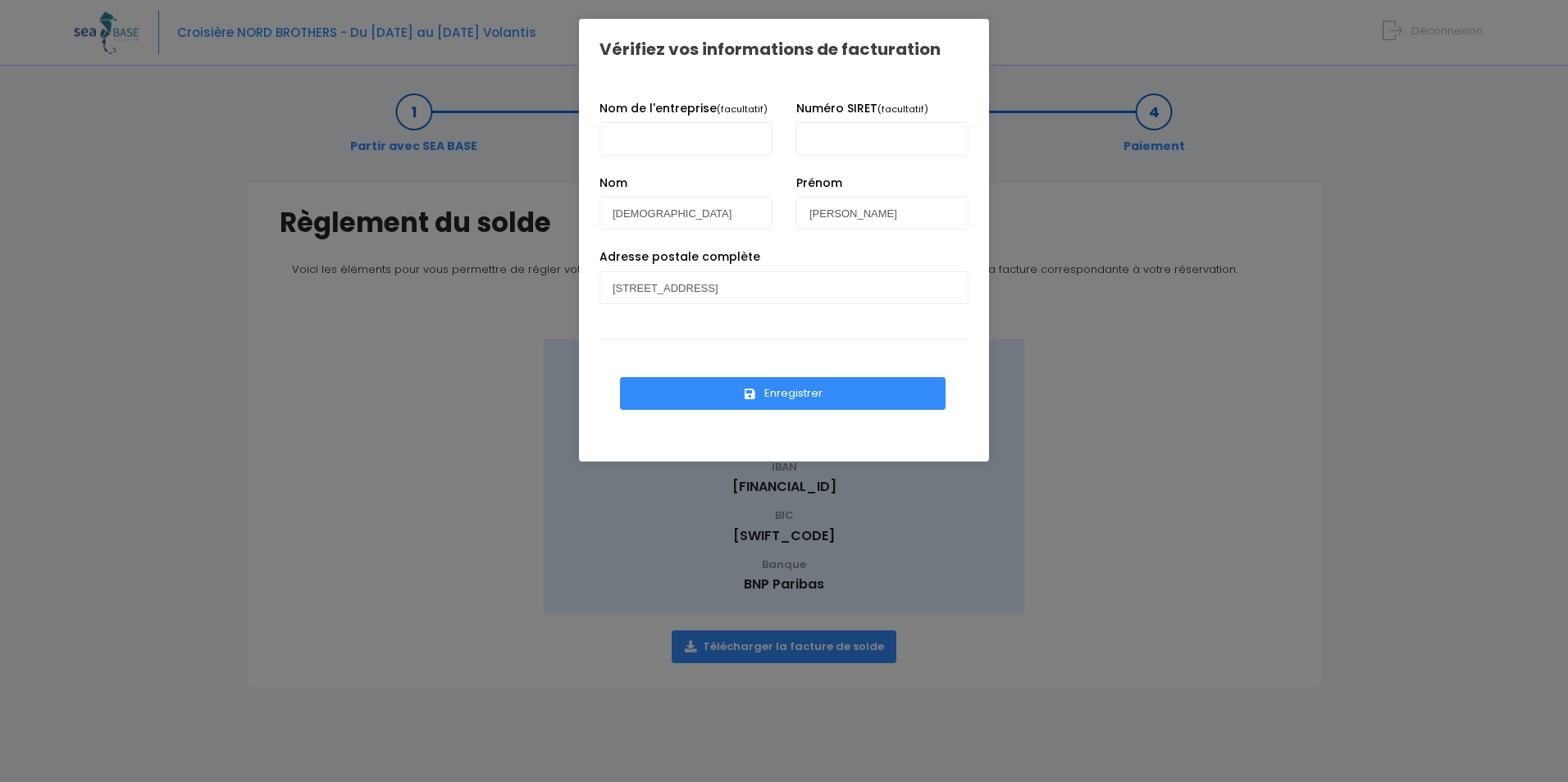
click at [789, 389] on button "Enregistrer" at bounding box center [783, 393] width 326 height 33
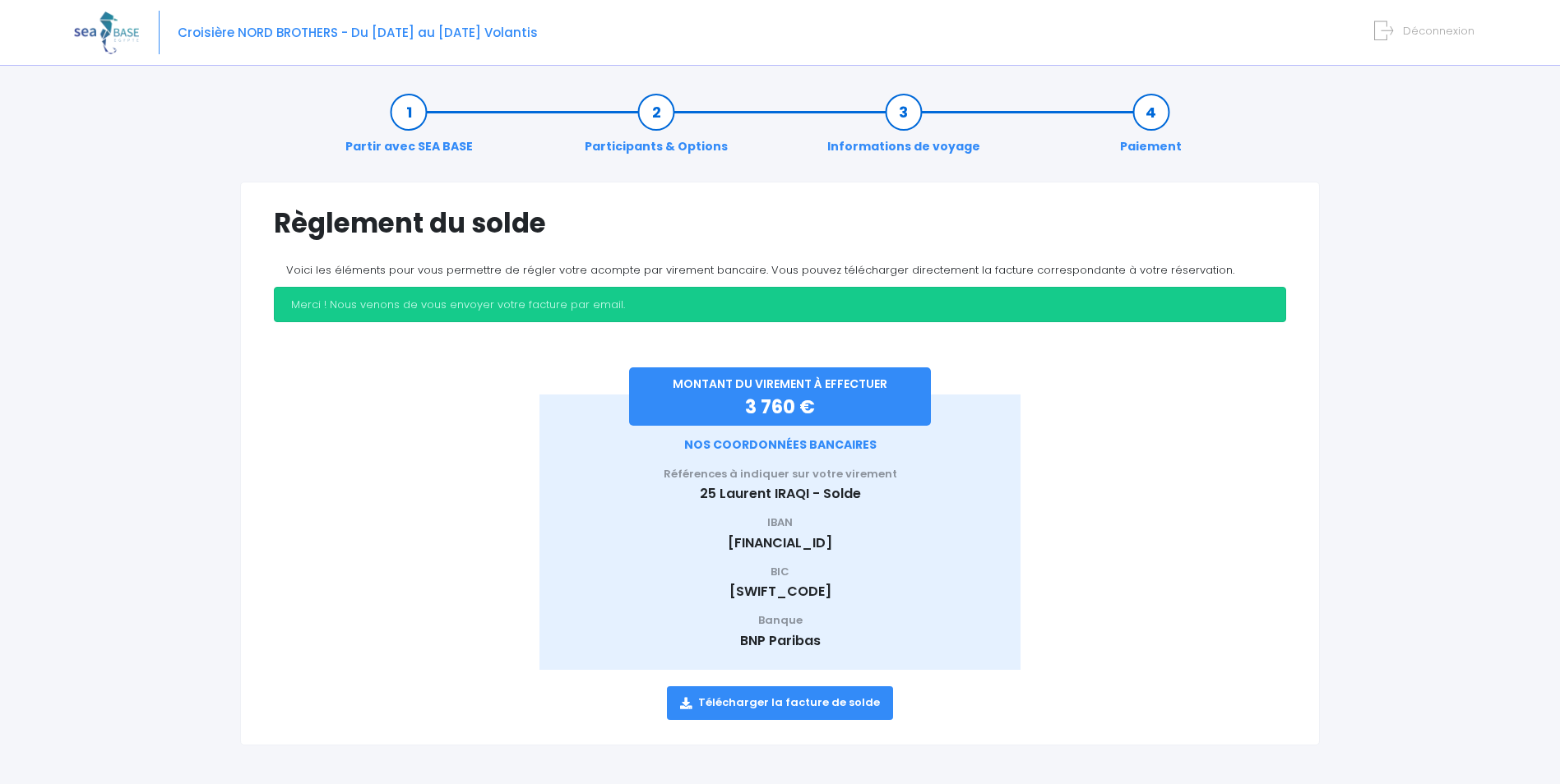
drag, startPoint x: 904, startPoint y: 544, endPoint x: 642, endPoint y: 539, distance: 262.0
click at [642, 539] on p "[FINANCIAL_ID]" at bounding box center [780, 543] width 433 height 20
drag, startPoint x: 642, startPoint y: 539, endPoint x: 702, endPoint y: 540, distance: 60.0
copy p "[FINANCIAL_ID]"
